Goal: Transaction & Acquisition: Purchase product/service

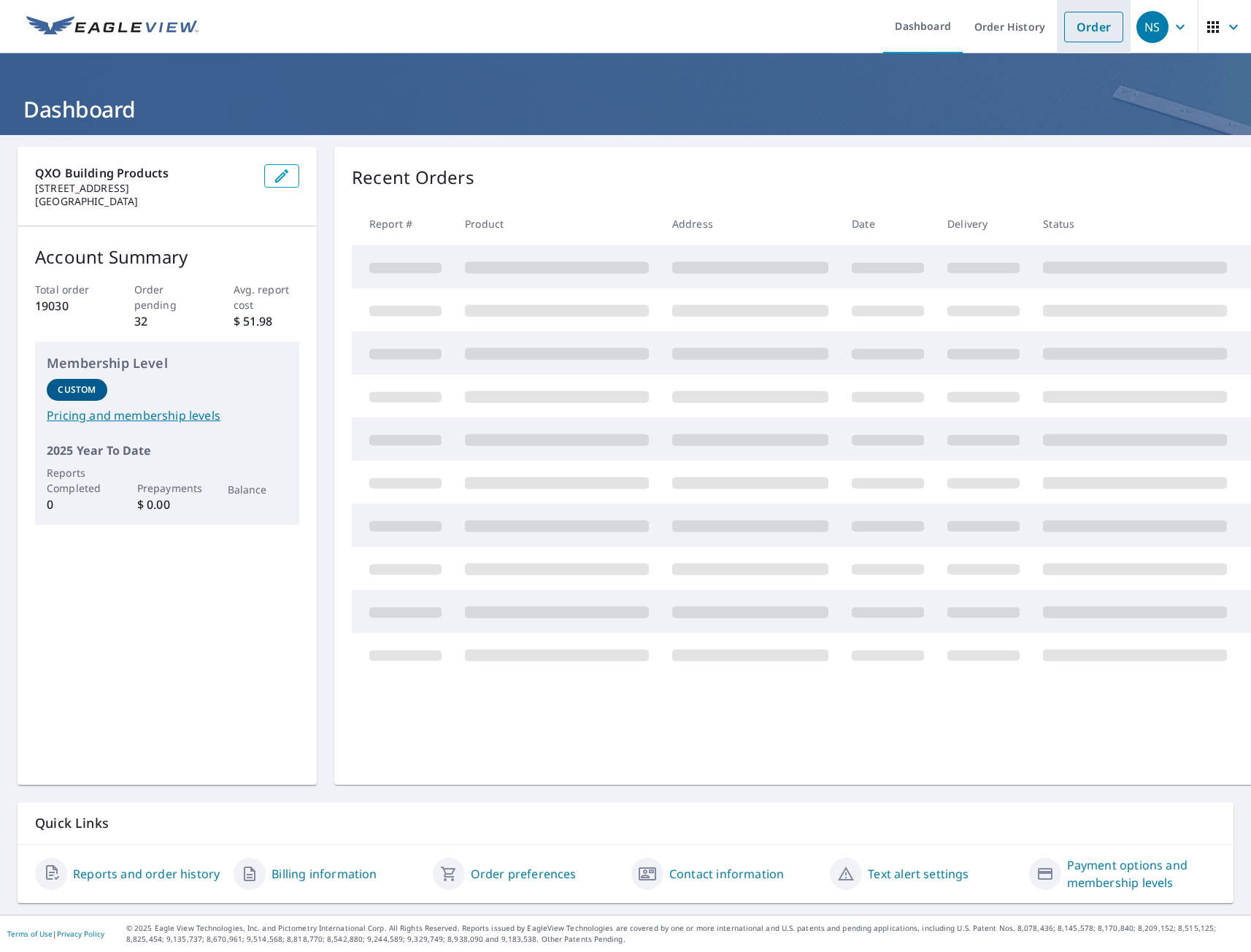
click at [1078, 31] on link "Order" at bounding box center [1094, 27] width 59 height 30
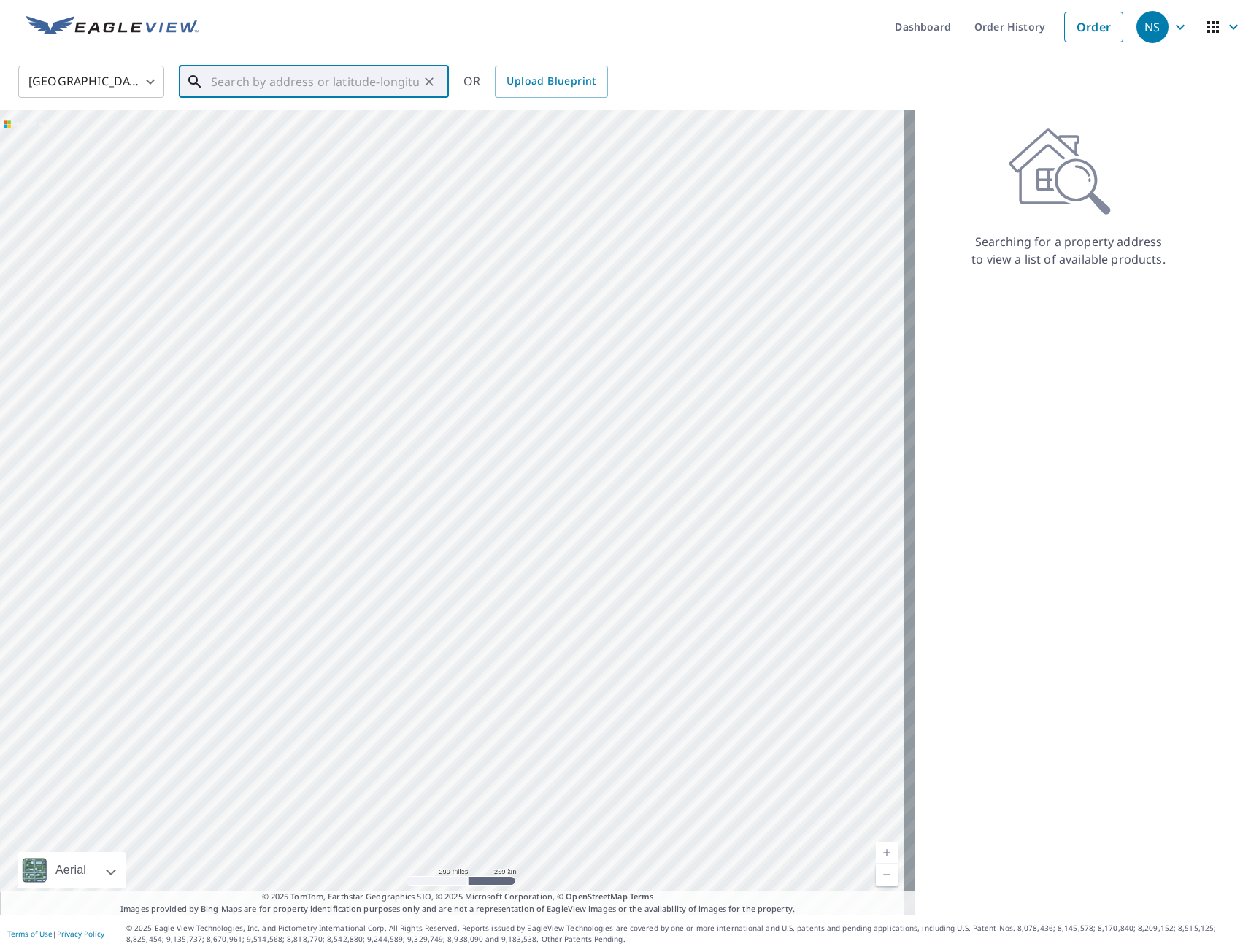
paste input "[STREET_ADDRESS]"
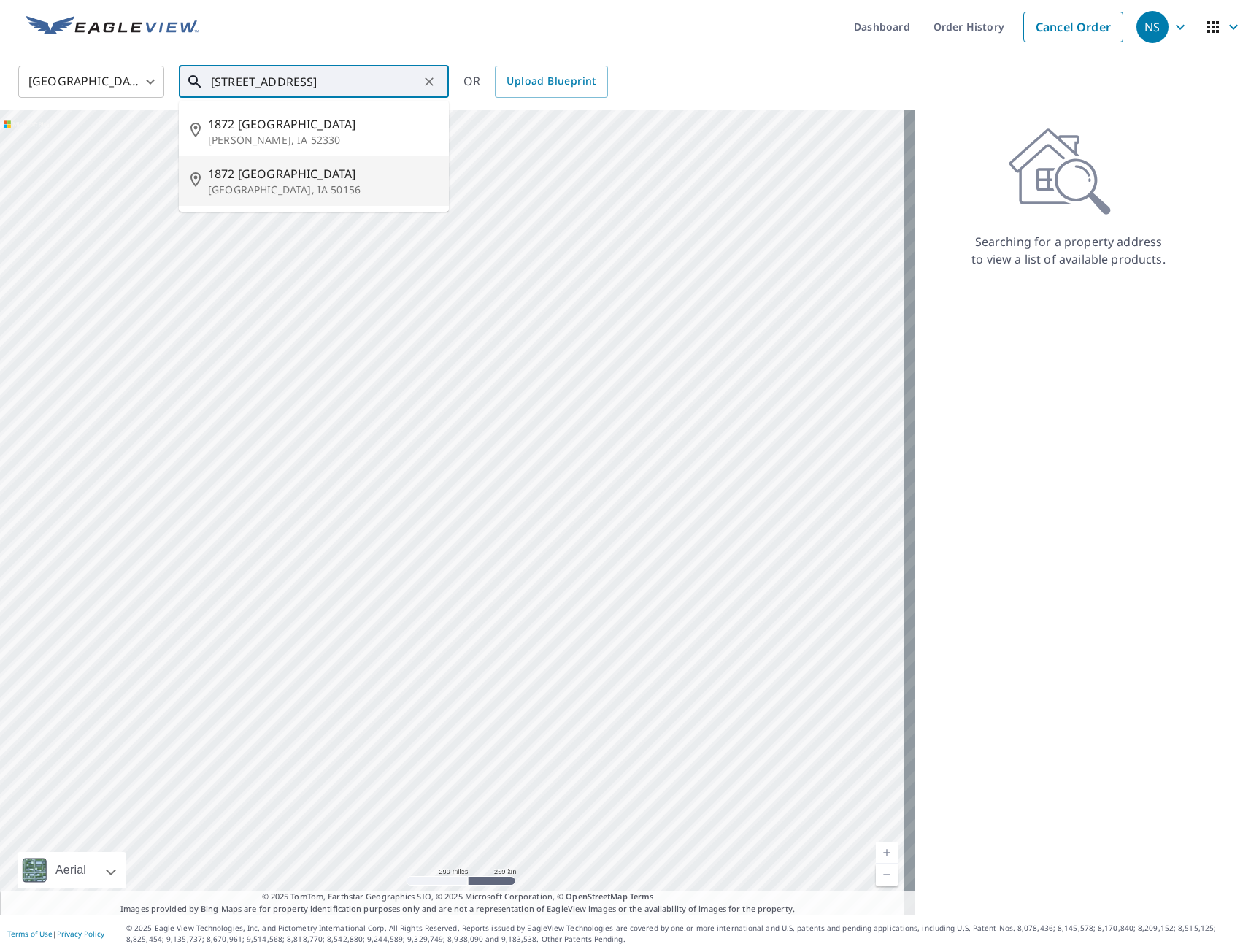
click at [264, 193] on p "[GEOGRAPHIC_DATA], IA 50156" at bounding box center [322, 189] width 229 height 14
type input "1872 [STREET_ADDRESS]"
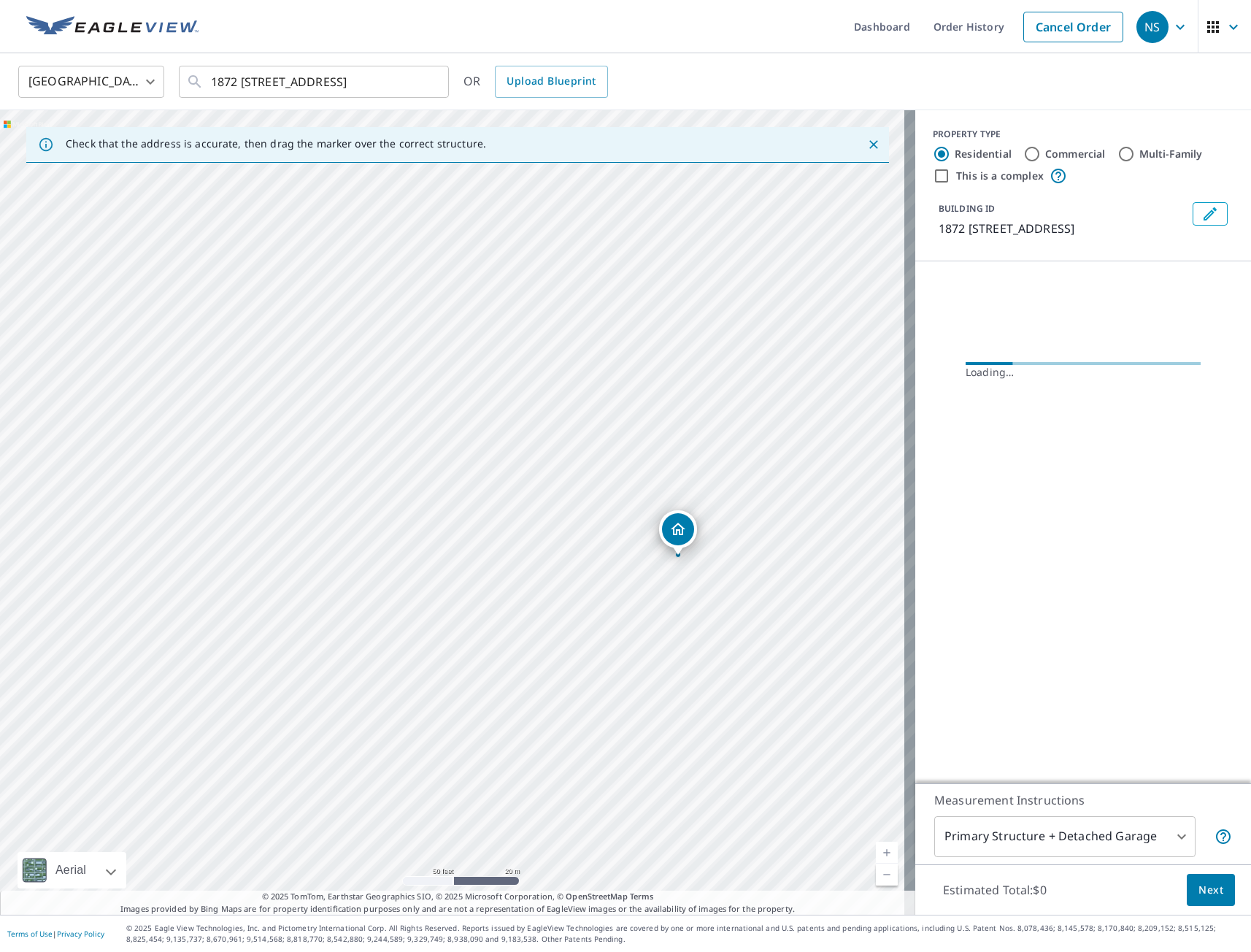
drag, startPoint x: 486, startPoint y: 541, endPoint x: 794, endPoint y: 516, distance: 309.0
click at [794, 516] on div "1872 [STREET_ADDRESS]" at bounding box center [458, 512] width 916 height 804
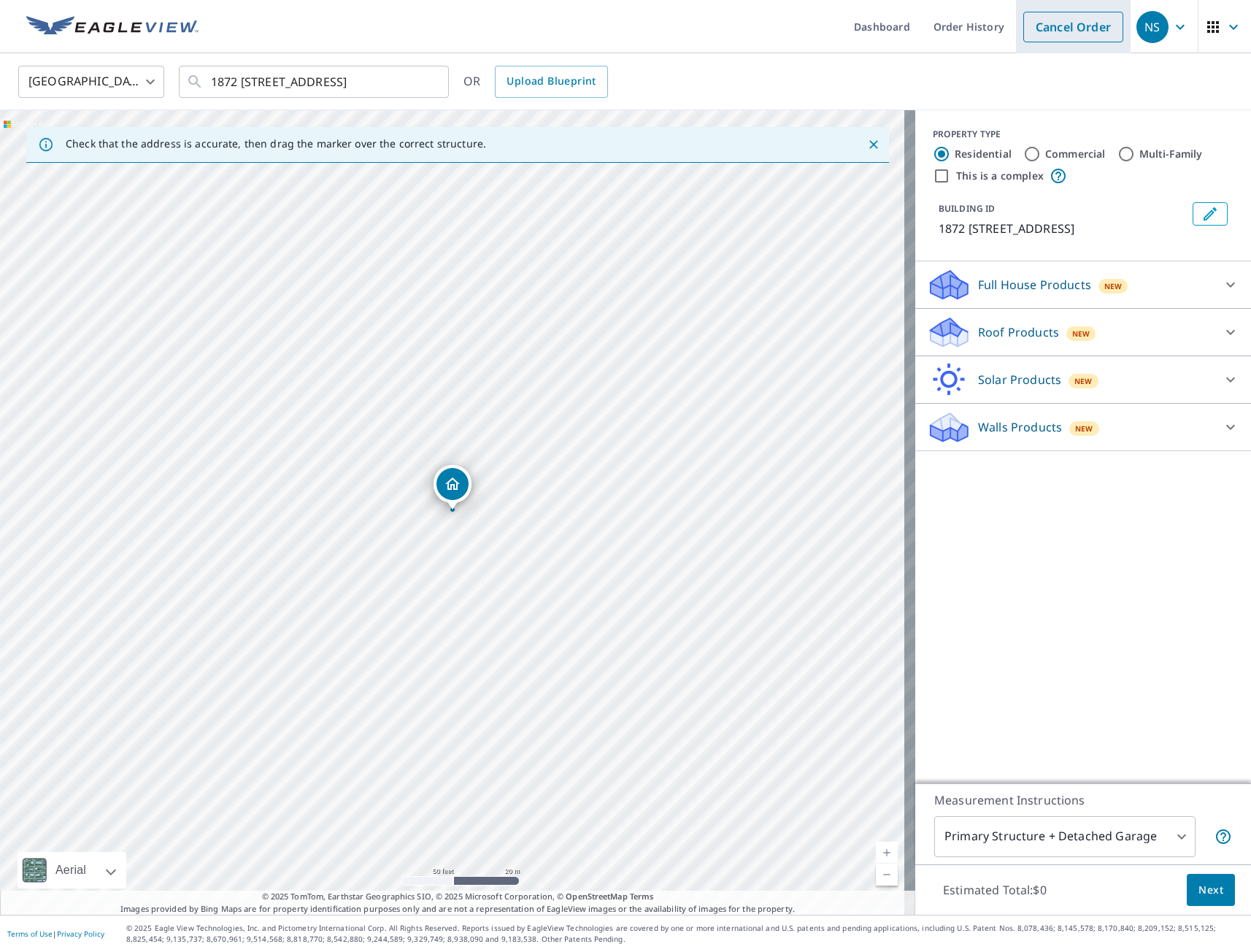
click at [1064, 29] on link "Cancel Order" at bounding box center [1074, 27] width 100 height 30
